Goal: Transaction & Acquisition: Purchase product/service

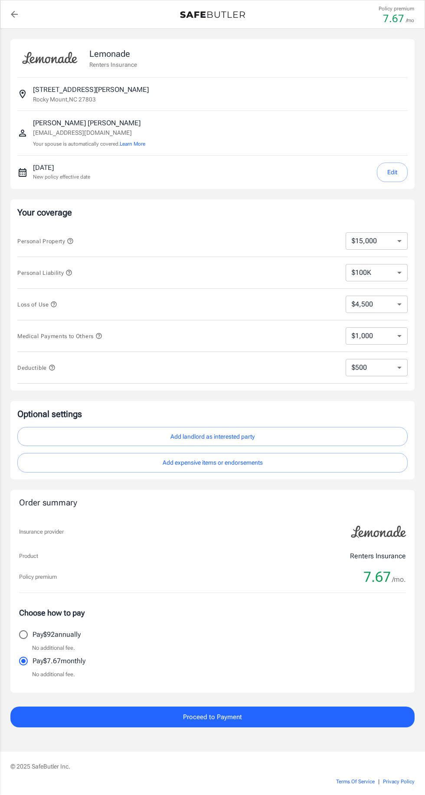
select select "15000"
select select "500"
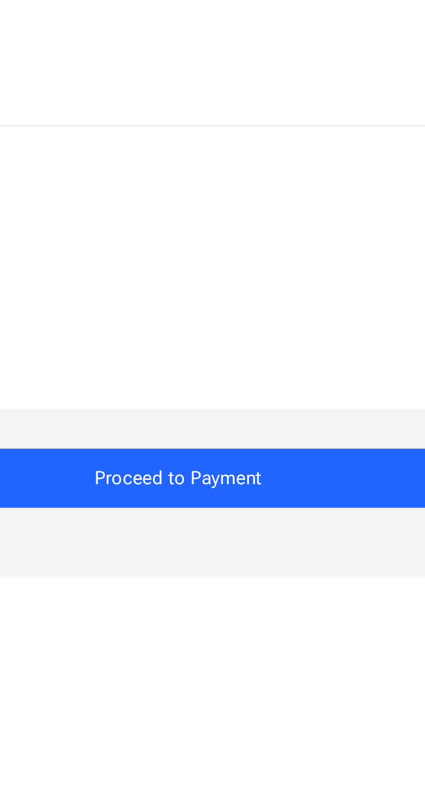
click at [268, 712] on button "Proceed to Payment" at bounding box center [212, 717] width 404 height 21
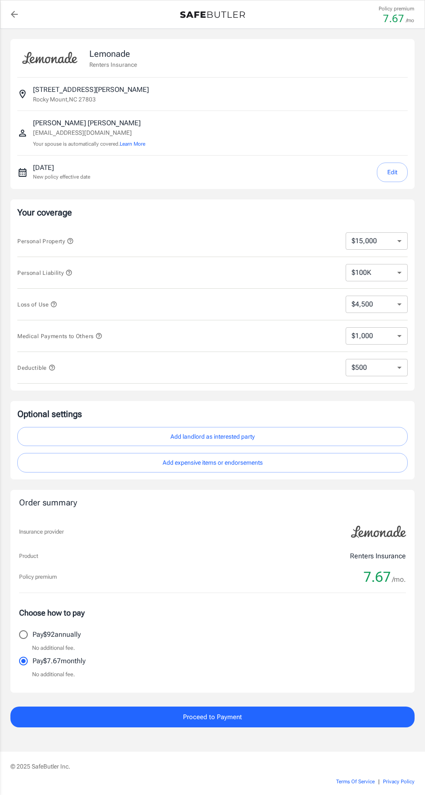
select select "15000"
select select "500"
select select "15000"
select select "500"
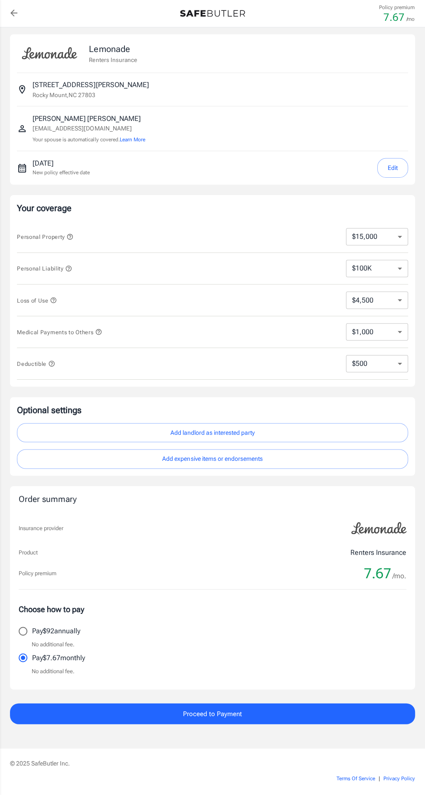
scroll to position [26, 0]
